Goal: Information Seeking & Learning: Find specific fact

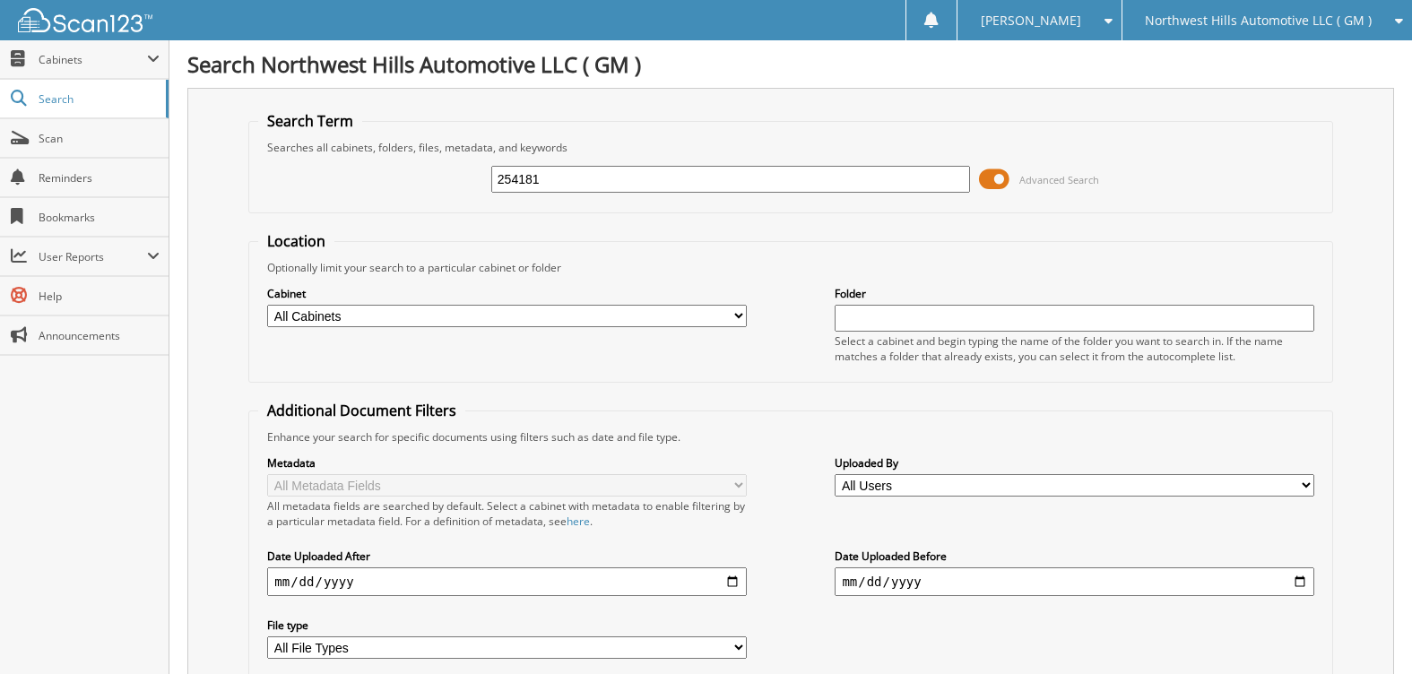
type input "254181"
click at [991, 176] on span at bounding box center [994, 179] width 30 height 27
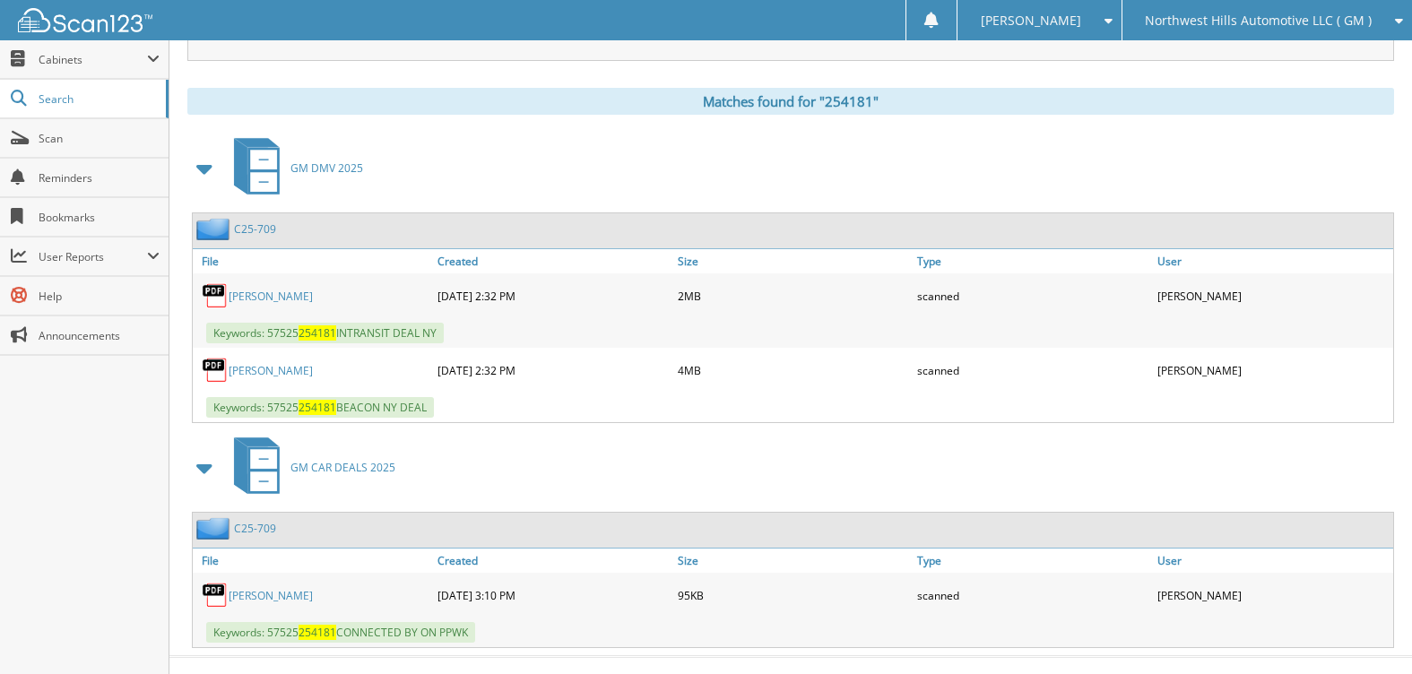
scroll to position [260, 0]
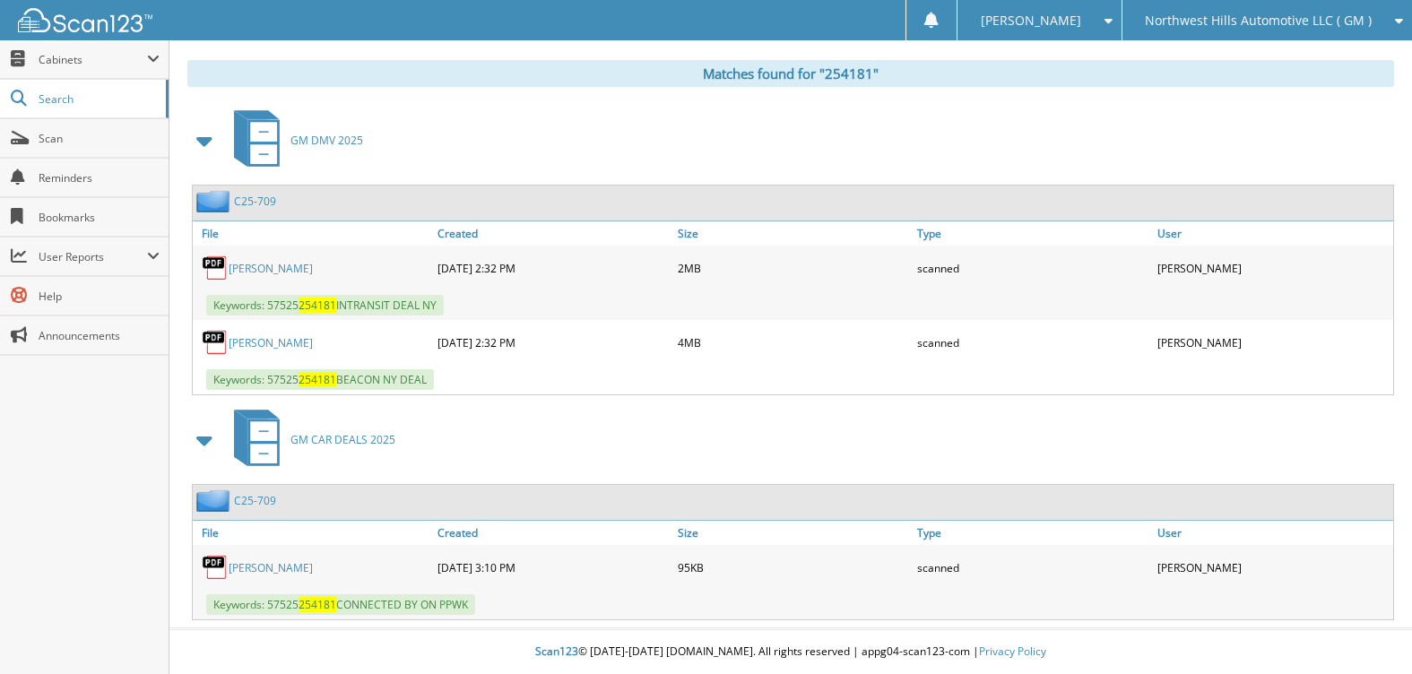
click at [247, 196] on link "C25-709" at bounding box center [255, 201] width 42 height 15
click at [252, 499] on link "C25-709" at bounding box center [255, 500] width 42 height 15
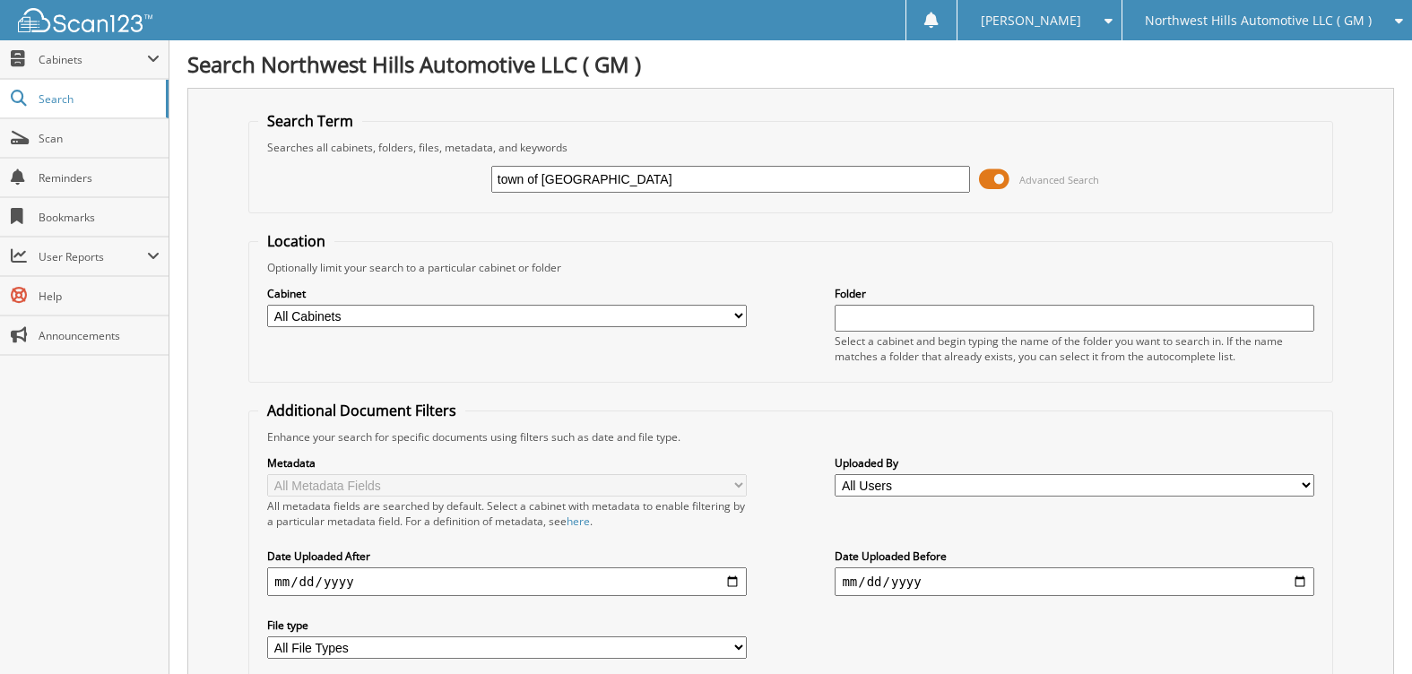
type input "town of waterford"
click at [397, 307] on select "All Cabinets ACCOUNTS PAYABLE ACCOUNTS PAYABLE 2025 AFTERSELL DEAD DEALS DEAD D…" at bounding box center [506, 316] width 479 height 22
select select "50192"
click at [267, 305] on select "All Cabinets ACCOUNTS PAYABLE ACCOUNTS PAYABLE 2025 AFTERSELL DEAD DEALS DEAD D…" at bounding box center [506, 316] width 479 height 22
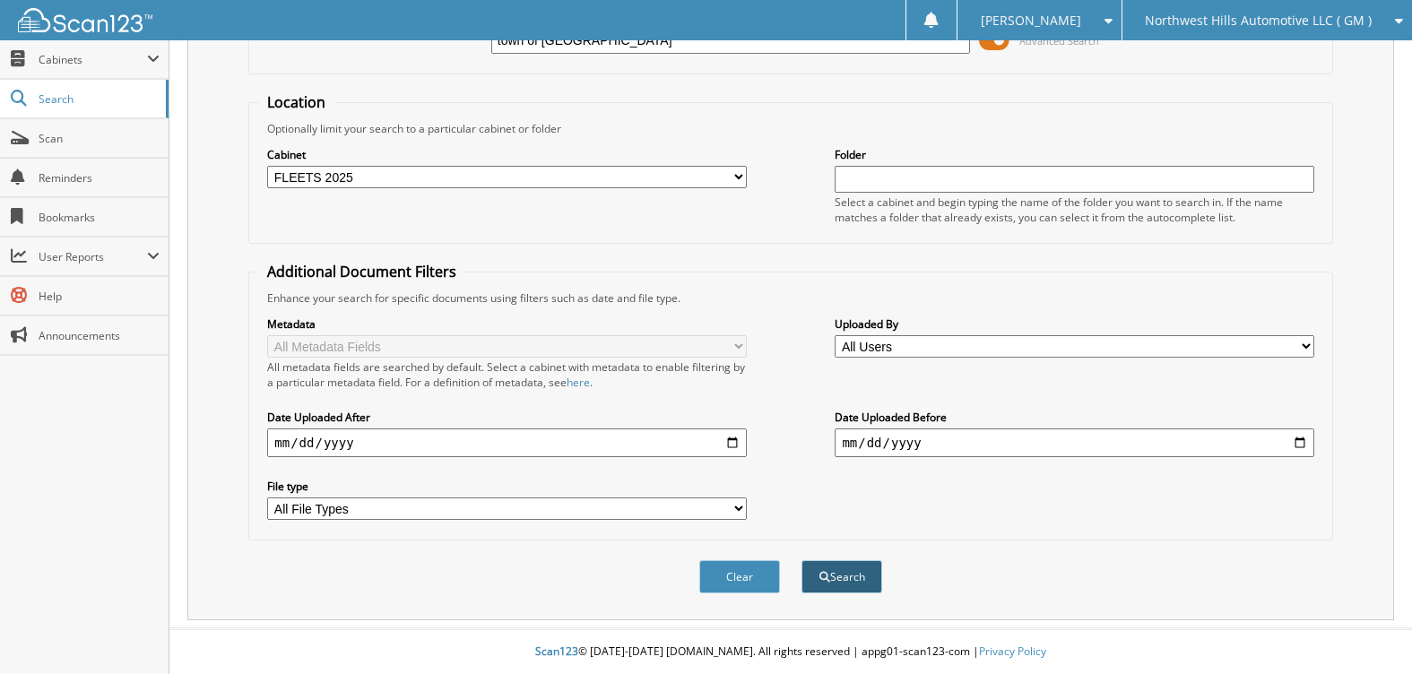
click at [869, 579] on button "Search" at bounding box center [841, 576] width 81 height 33
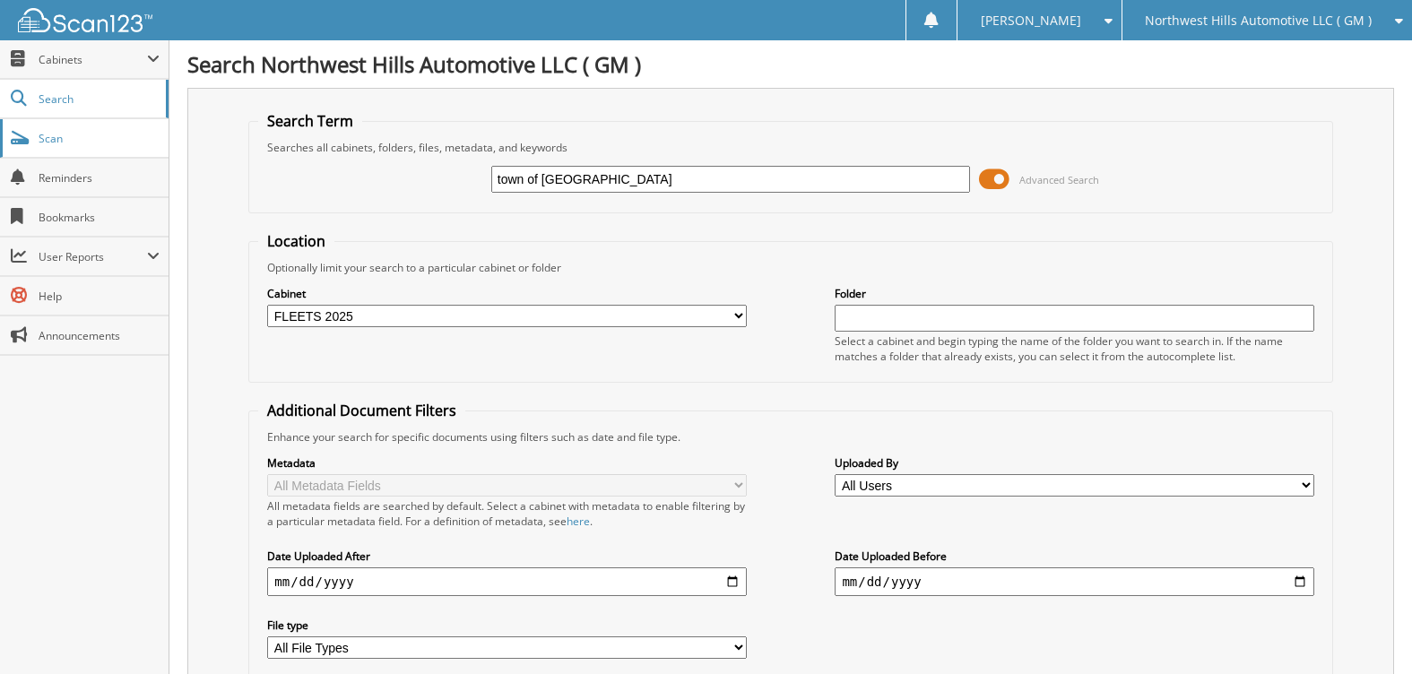
click at [69, 140] on span "Scan" at bounding box center [99, 138] width 121 height 15
